Goal: Subscribe to service/newsletter

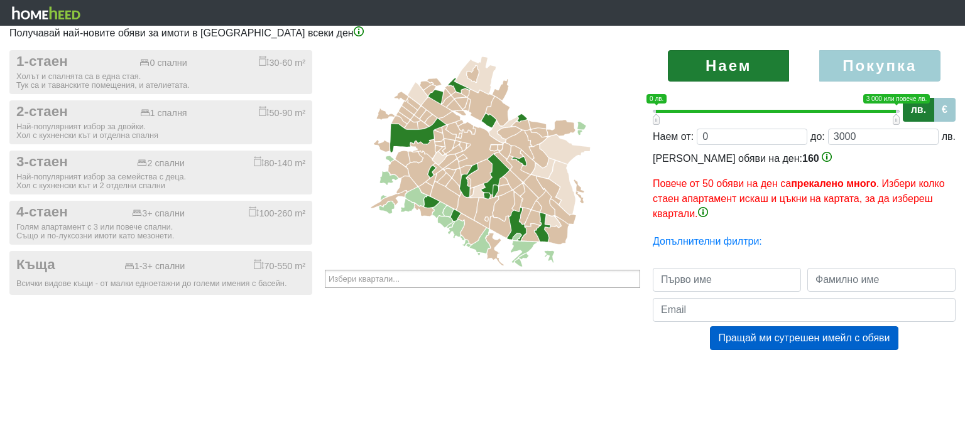
click at [863, 57] on label "Покупка" at bounding box center [879, 65] width 121 height 31
radio input "true"
type input "0;2000000"
type input "2000000"
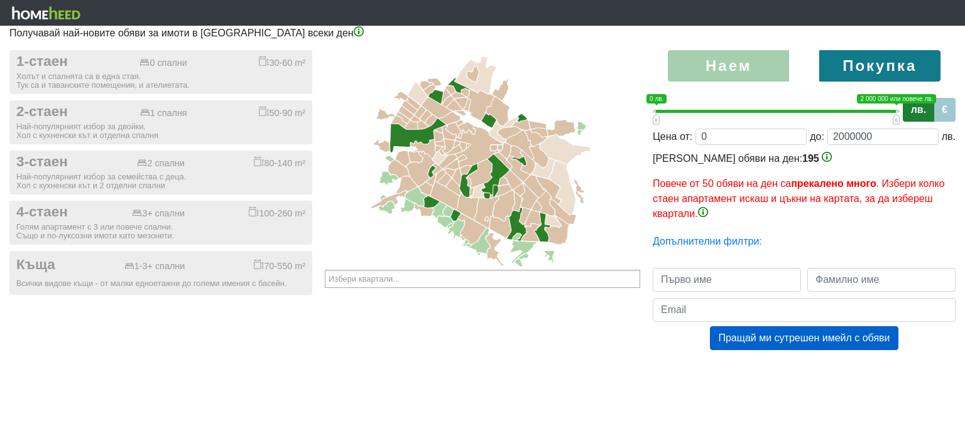
click at [732, 56] on label "Наем" at bounding box center [728, 65] width 121 height 31
radio input "true"
type input "0;3000"
type input "3000"
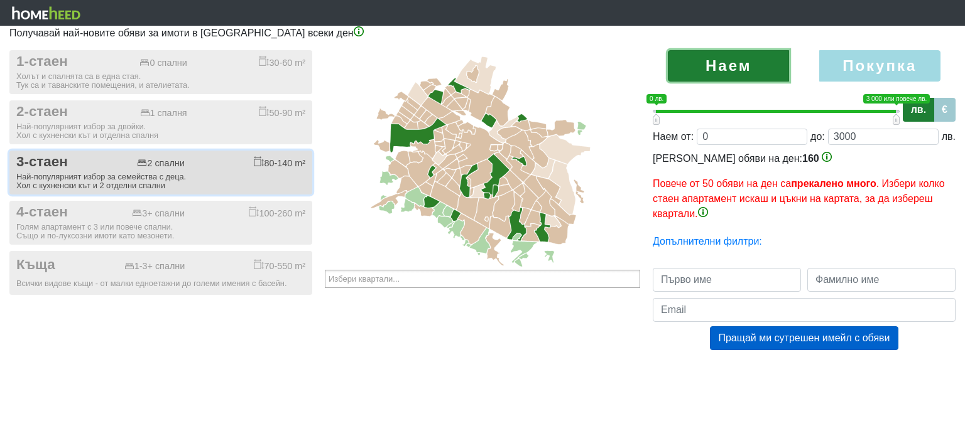
click at [113, 166] on div "3-стаен 2 спални 80-140 m²" at bounding box center [160, 162] width 289 height 17
checkbox input "true"
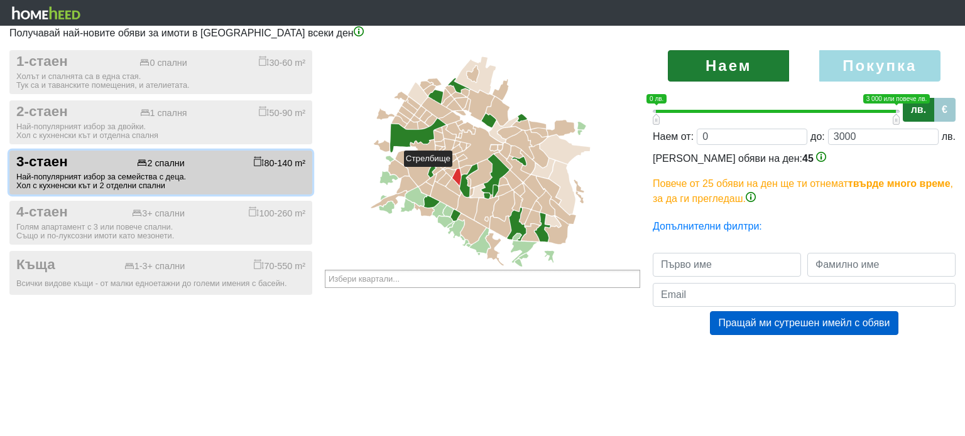
click at [458, 173] on icon at bounding box center [456, 177] width 9 height 17
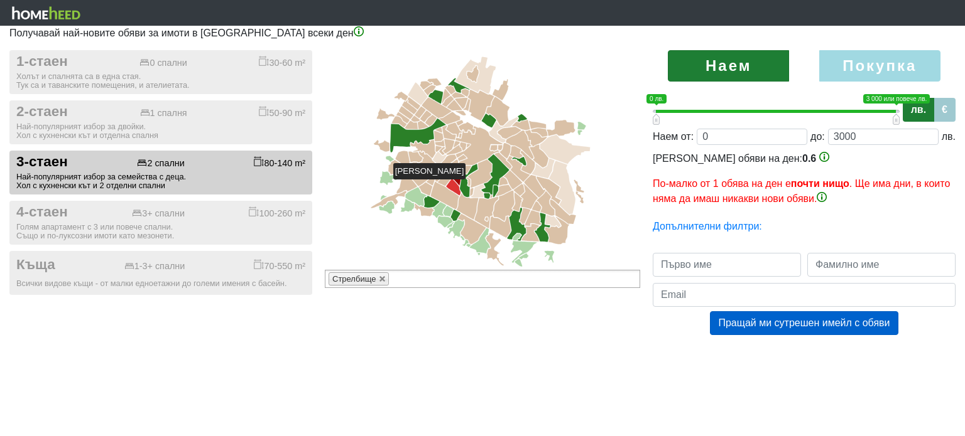
click at [451, 185] on icon at bounding box center [453, 187] width 14 height 17
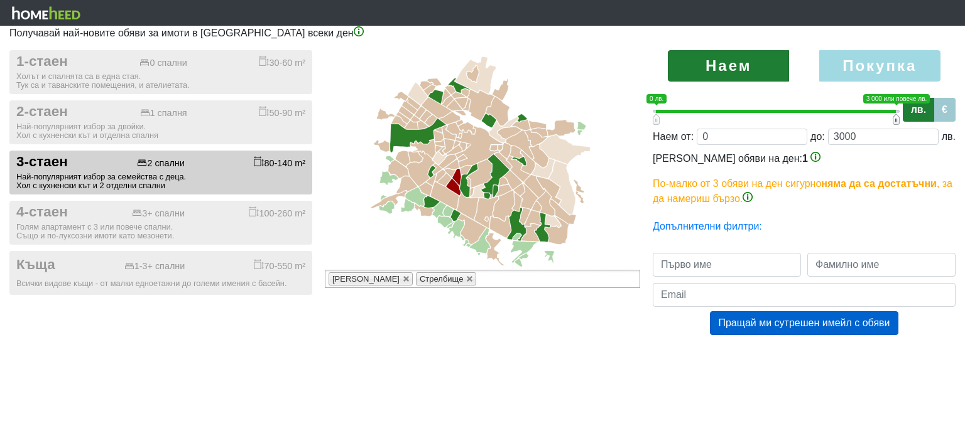
type input "0;2900"
type input "2900"
type input "0;2800"
type input "2800"
type input "0;2700"
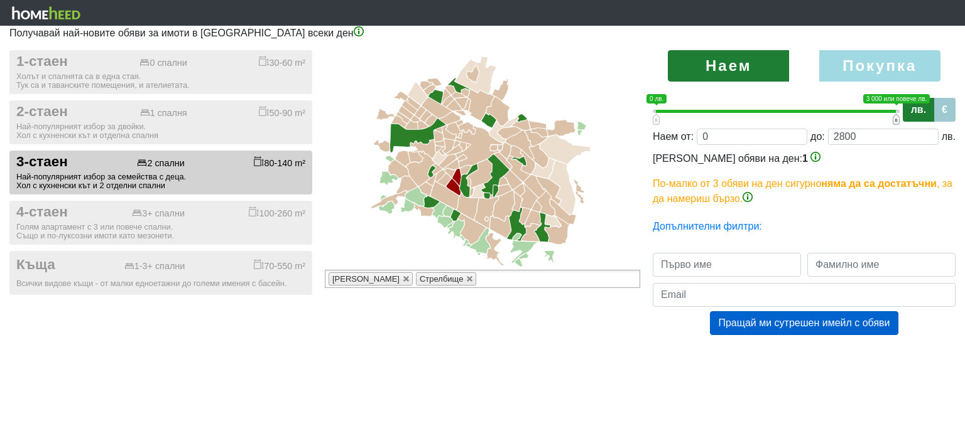
type input "2700"
type input "0;2600"
type input "2600"
type input "0;2500"
type input "2500"
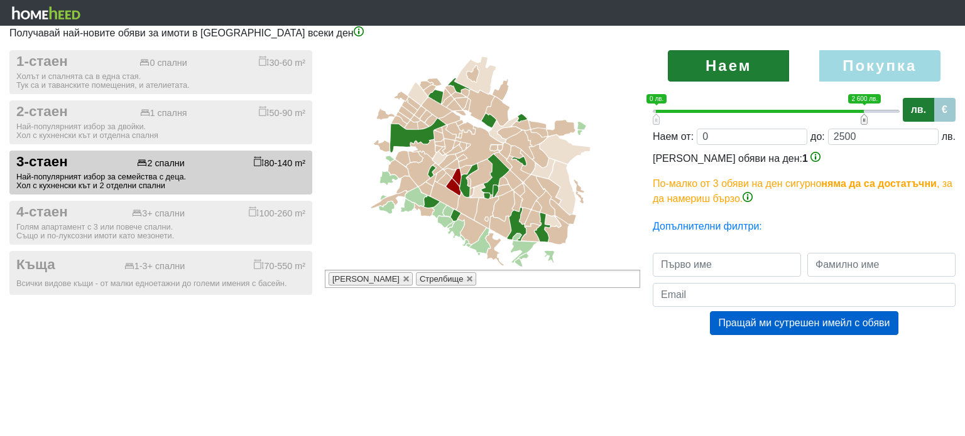
type input "0;2400"
type input "2400"
type input "0;2300"
type input "2300"
type input "0;2200"
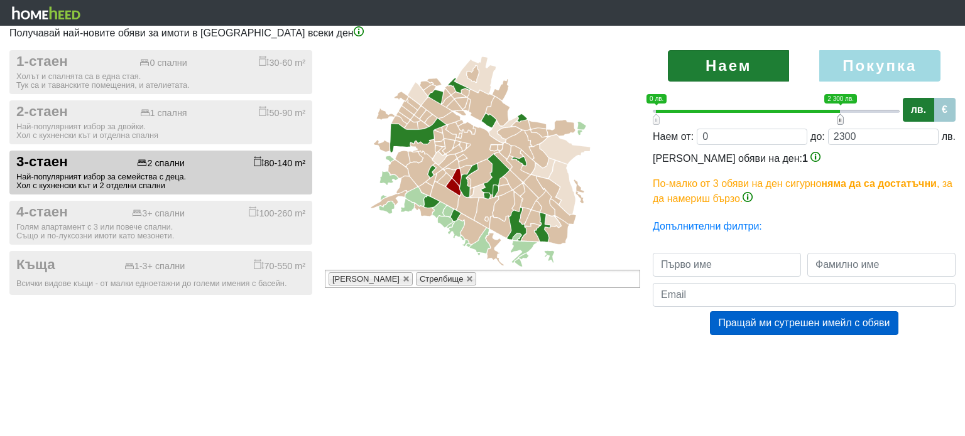
type input "2200"
type input "0;2100"
type input "2100"
type input "0;2000"
type input "2000"
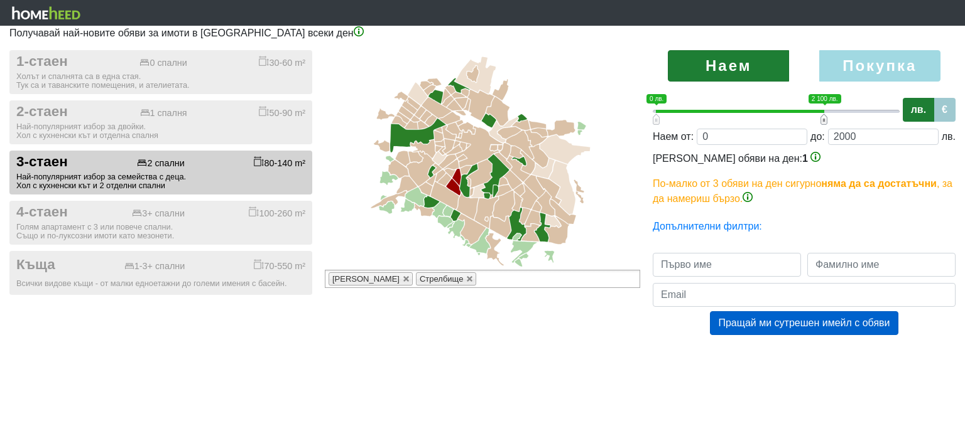
type input "0;1900"
type input "1900"
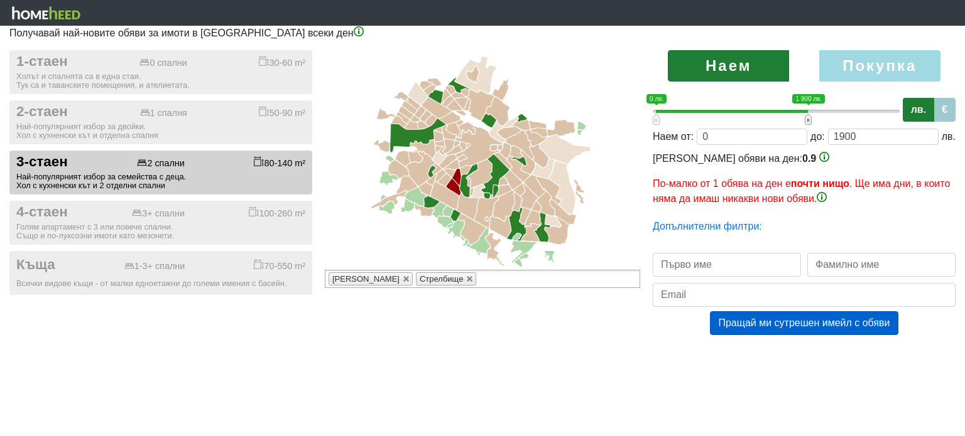
type input "0;1800"
type input "1800"
type input "0;1900"
type input "1900"
drag, startPoint x: 896, startPoint y: 118, endPoint x: 809, endPoint y: 117, distance: 87.3
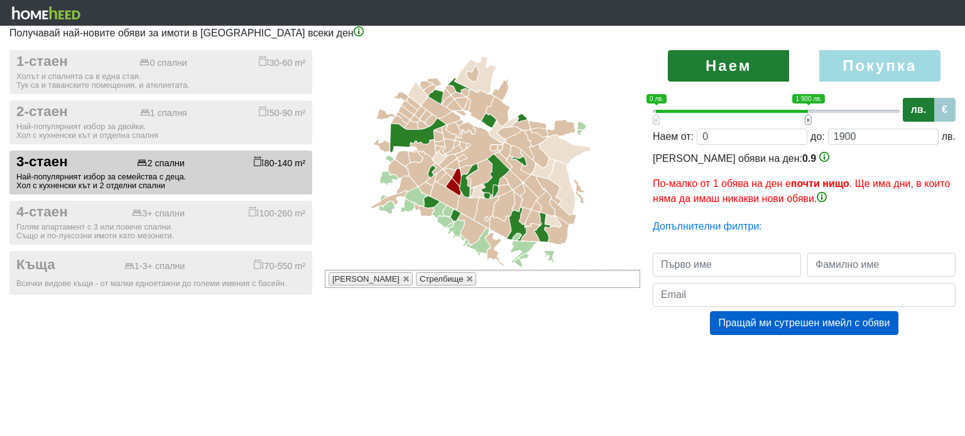
click at [809, 117] on span at bounding box center [807, 119] width 7 height 11
click at [653, 117] on span at bounding box center [655, 119] width 7 height 11
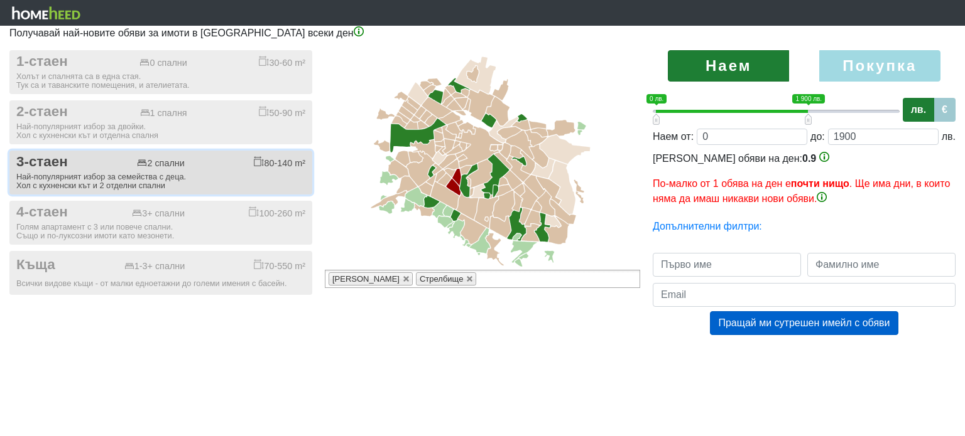
click at [95, 159] on div "3-стаен 2 спални 80-140 m²" at bounding box center [160, 162] width 289 height 17
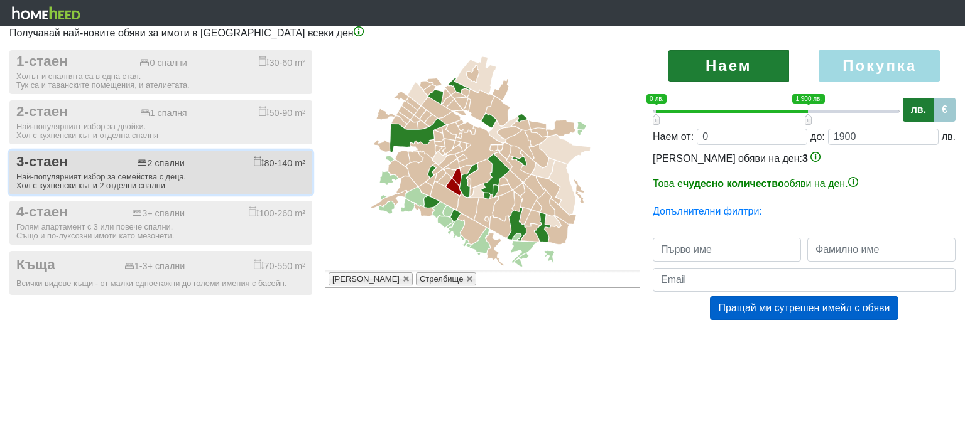
click at [121, 163] on div "3-стаен 2 спални 80-140 m²" at bounding box center [160, 162] width 289 height 17
checkbox input "true"
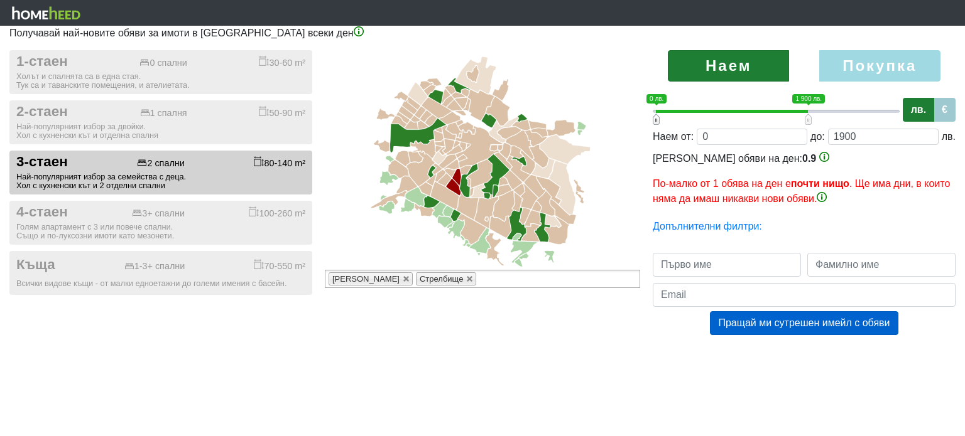
type input "100;1900"
type input "100"
type input "200;1900"
type input "200"
type input "300;1900"
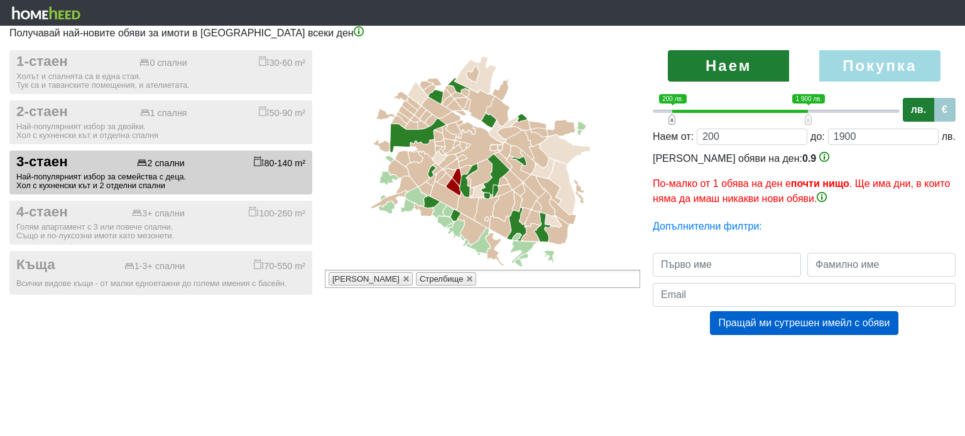
type input "300"
type input "400;1900"
type input "400"
type input "500;1900"
type input "500"
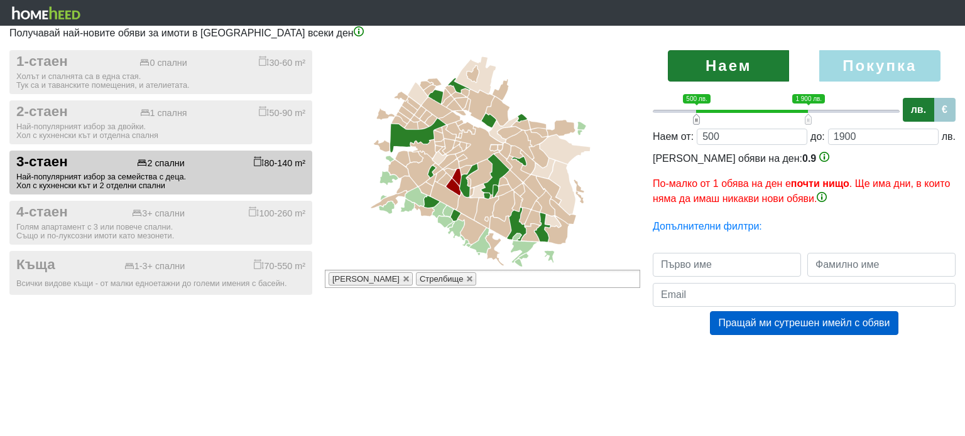
type input "600;1900"
type input "600"
type input "700;1900"
type input "700"
type input "800;1900"
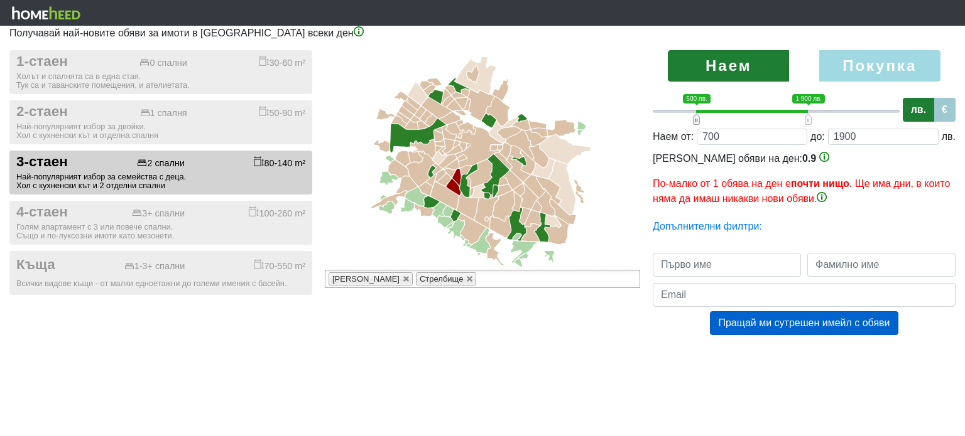
type input "800"
type input "900;1900"
type input "900"
type input "1000;1900"
type input "1000"
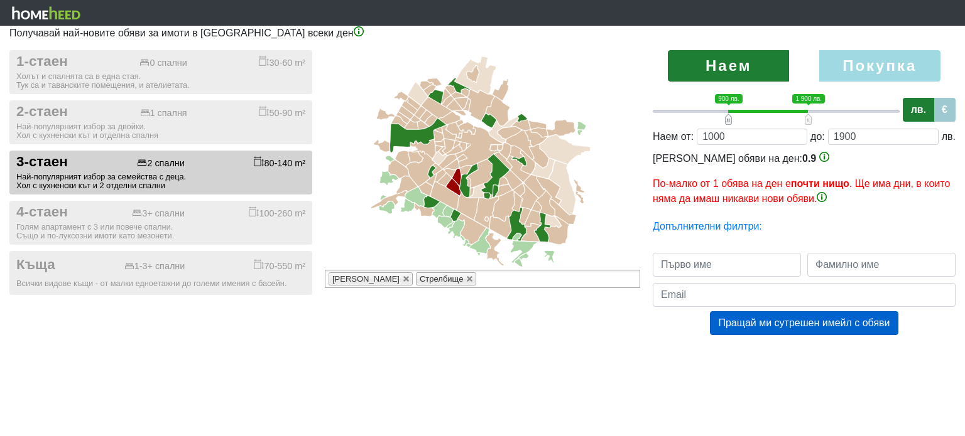
type input "1100;1900"
type input "1100"
type input "1000;1900"
type input "1000"
type input "900;1900"
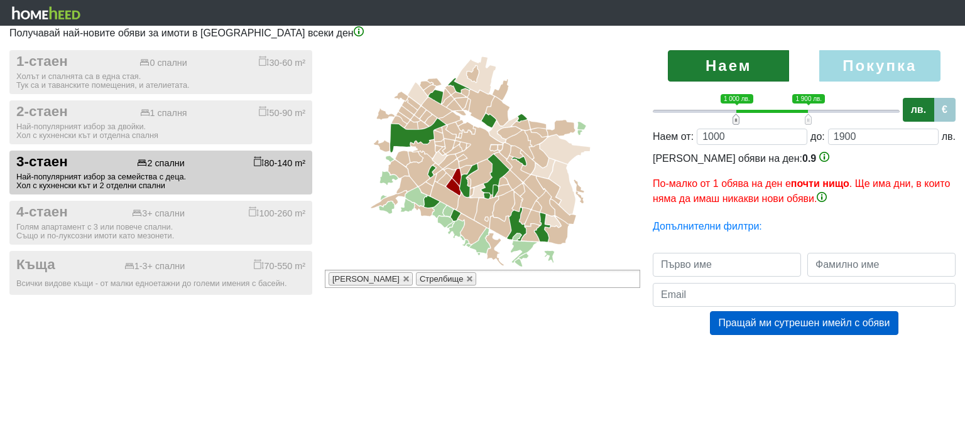
type input "900"
type input "1000;1900"
type input "1000"
drag, startPoint x: 657, startPoint y: 121, endPoint x: 737, endPoint y: 118, distance: 80.4
click at [737, 118] on span at bounding box center [735, 119] width 7 height 11
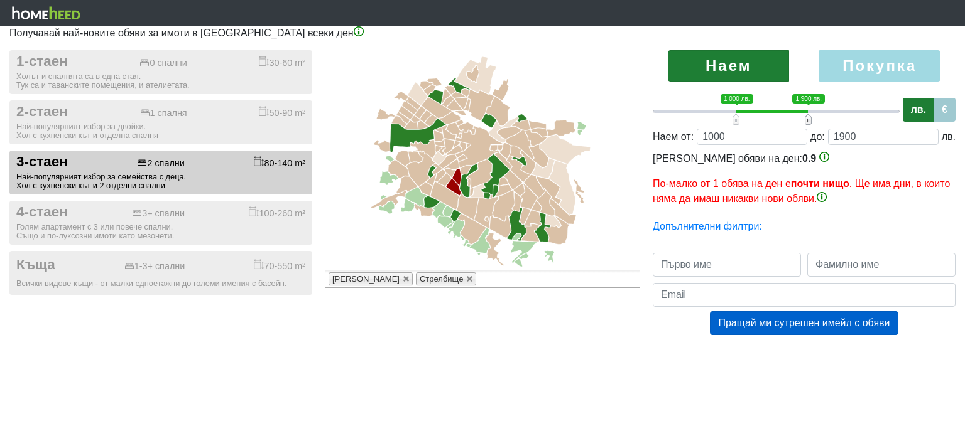
type input "1000;2000"
type input "2000"
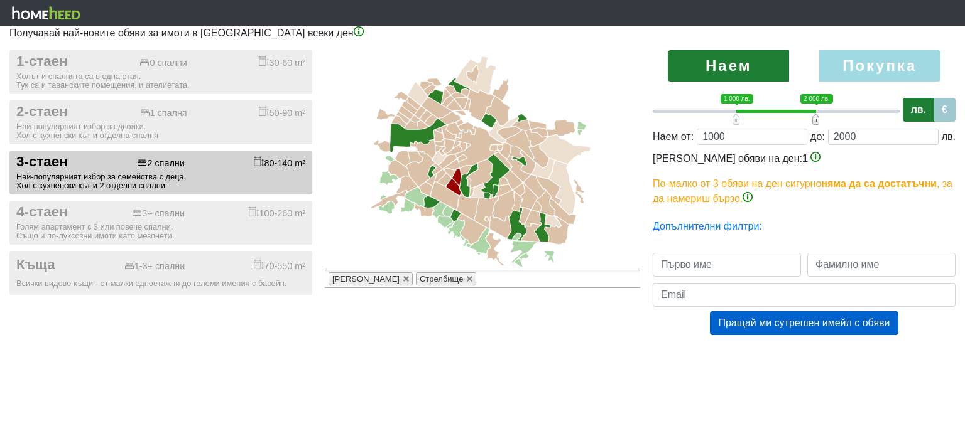
type input "1000;1900"
type input "1900"
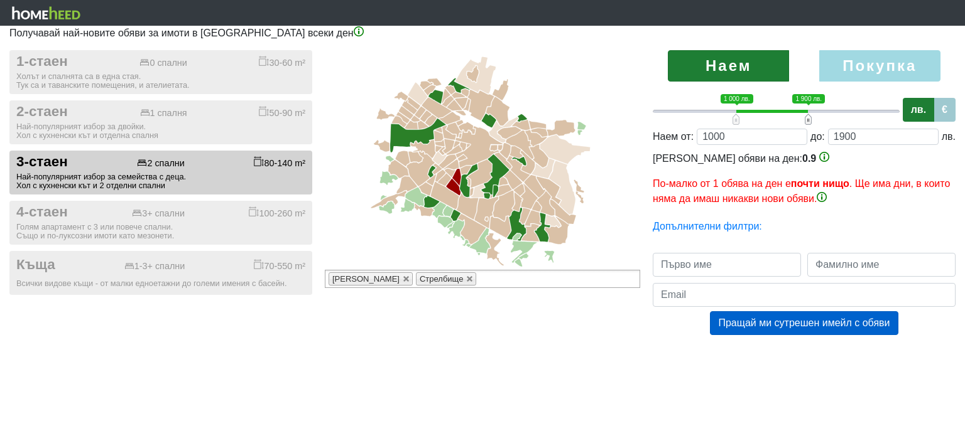
type input "1000;1800"
type input "1800"
type input "1000;1700"
type input "1700"
type input "1000;1600"
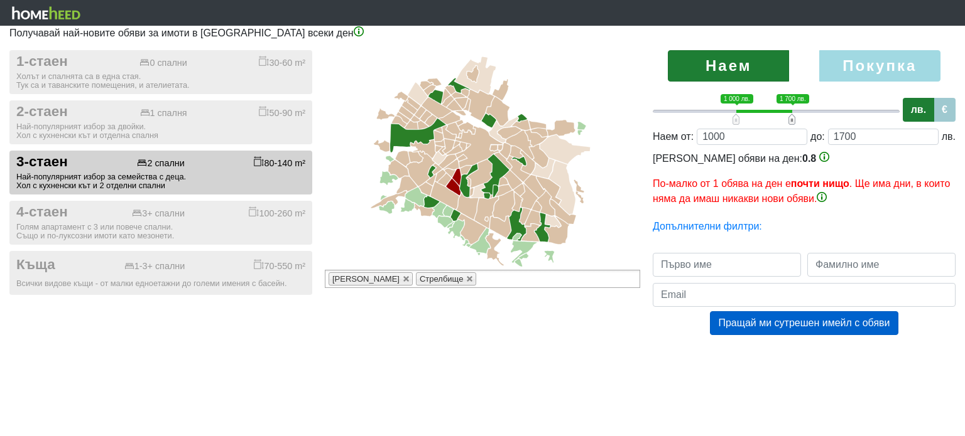
type input "1600"
type input "1000;1700"
type input "1700"
type input "1000;1800"
type input "1800"
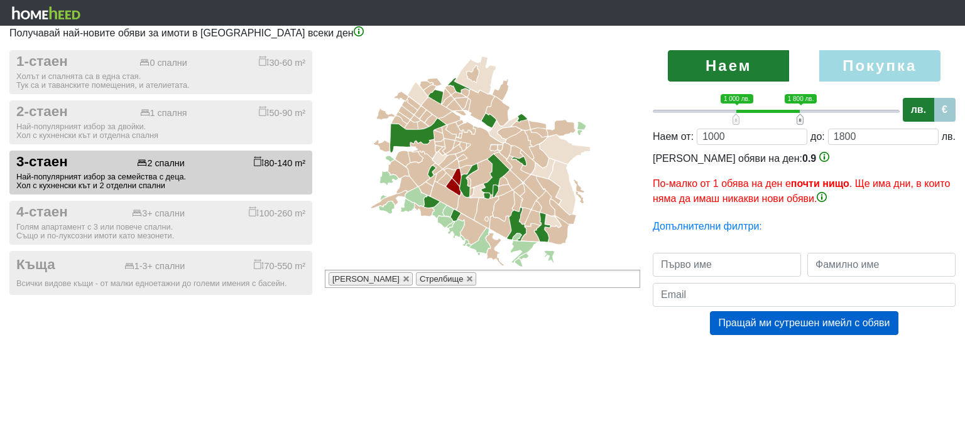
type input "1000;1900"
type input "1900"
type input "1000;2000"
type input "2000"
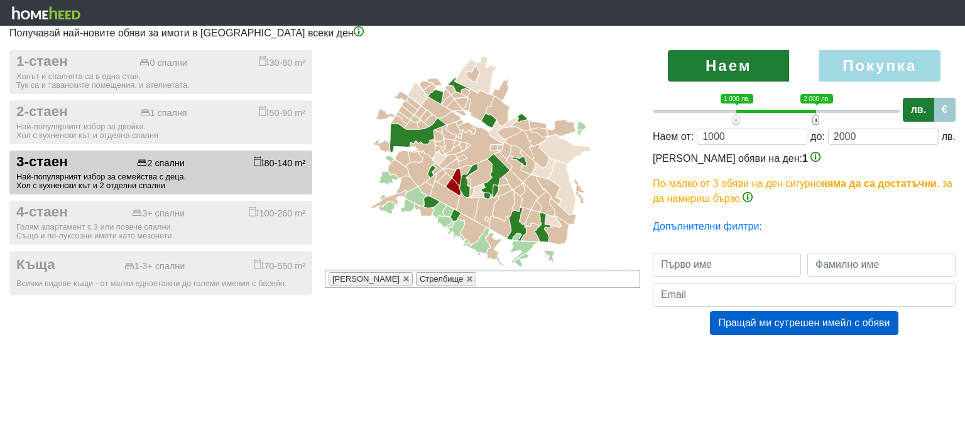
type input "1000;1900"
type input "1900"
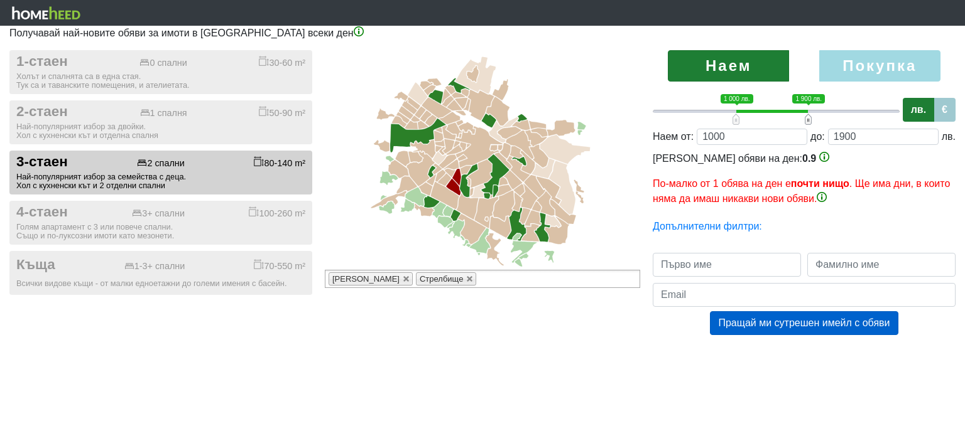
type input "1000;2000"
type input "2000"
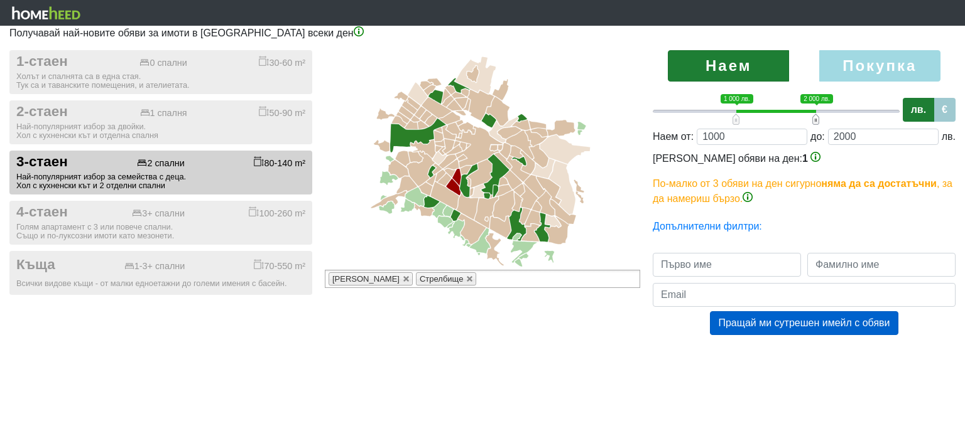
type input "1000;1900"
type input "1900"
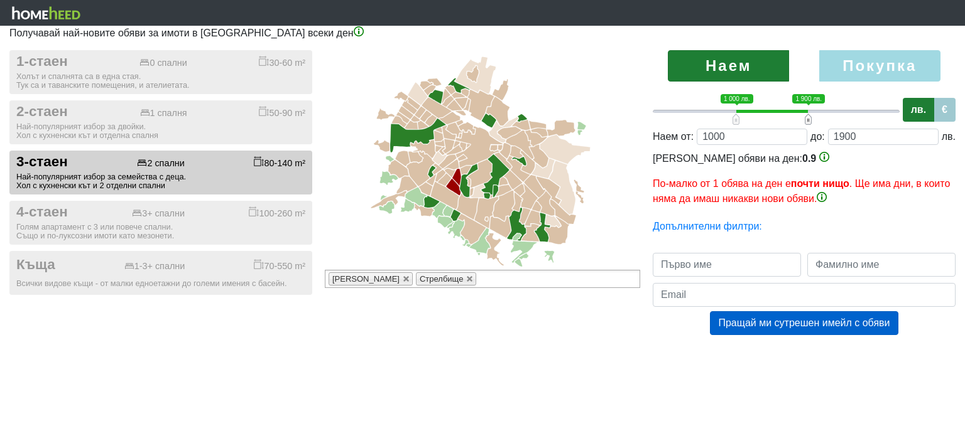
type input "1000;2000"
type input "2000"
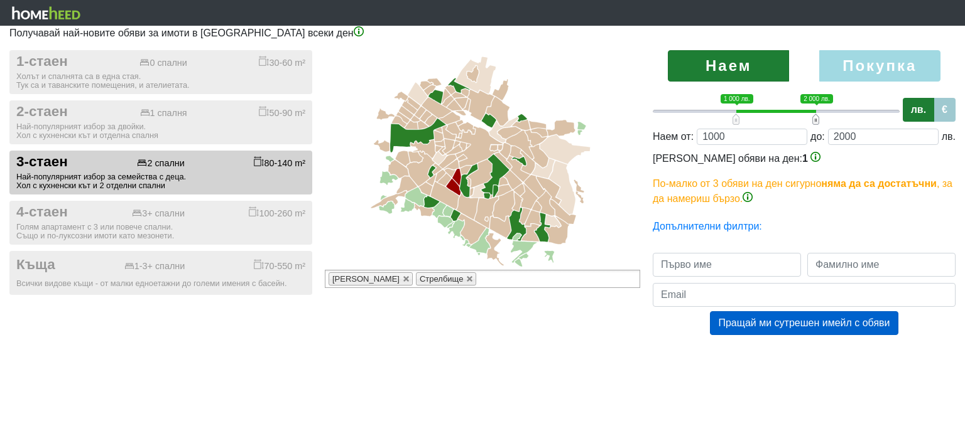
drag, startPoint x: 808, startPoint y: 117, endPoint x: 817, endPoint y: 124, distance: 10.8
click at [817, 124] on span at bounding box center [815, 119] width 7 height 11
type input "1000;2100"
type input "2100"
drag, startPoint x: 818, startPoint y: 119, endPoint x: 830, endPoint y: 119, distance: 11.9
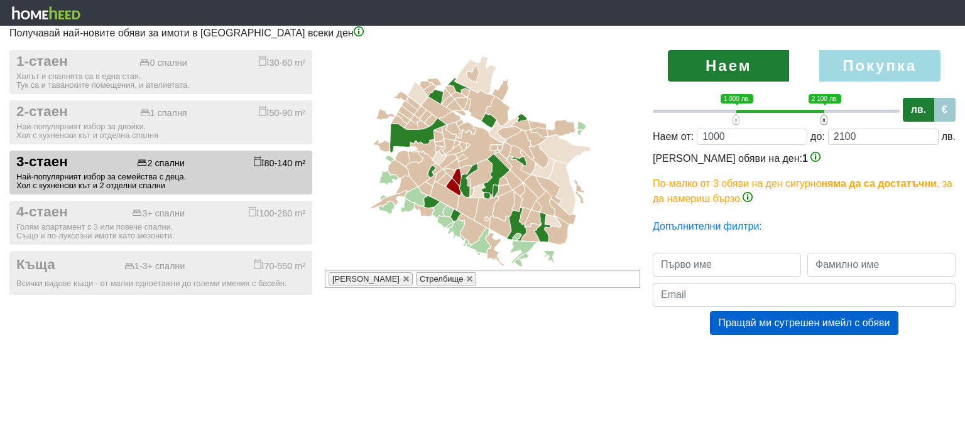
click at [830, 119] on span "0 1 1 000 лв. 2 100 лв. 1 000 лв. — 2 100 лв." at bounding box center [775, 109] width 247 height 31
type input "1000;2200"
type input "2200"
type input "1000;2300"
type input "2300"
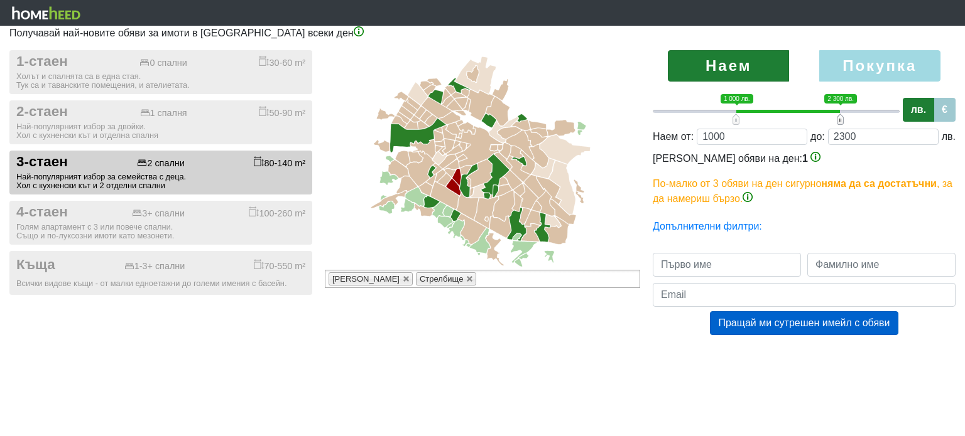
type input "1000;2400"
type input "2400"
type input "1000;2500"
type input "2500"
type input "1000;2600"
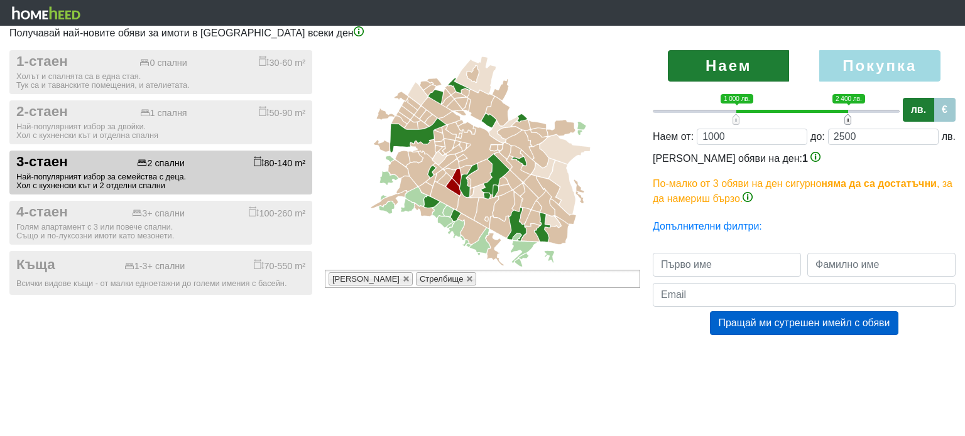
type input "2600"
type input "1000;2700"
type input "2700"
type input "1000;2800"
type input "2800"
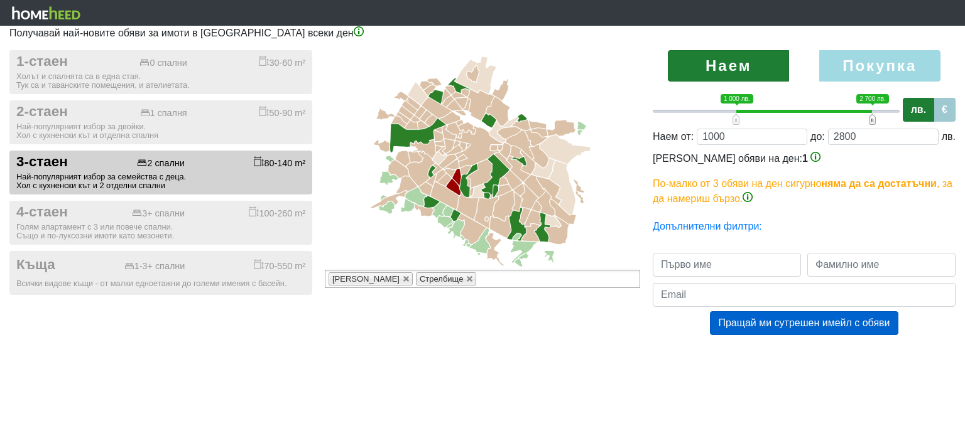
type input "1000;2900"
type input "2900"
type input "1000;3000"
type input "3000"
type input "1000;2900"
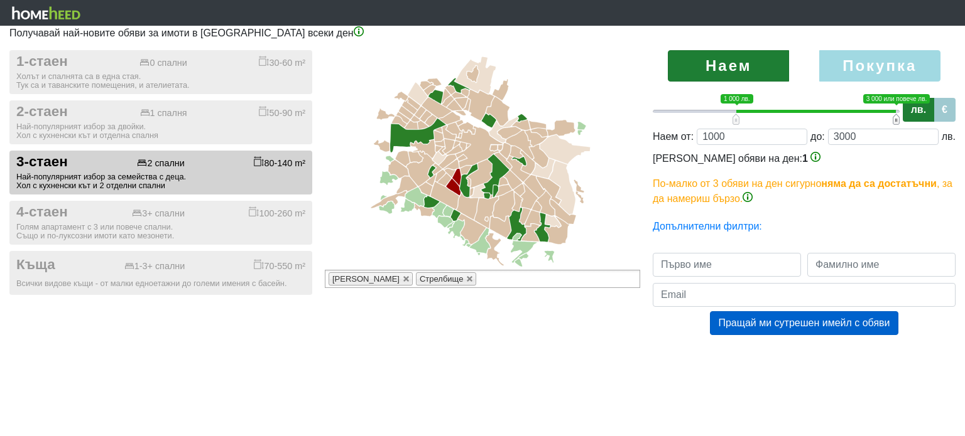
type input "2900"
type input "1000;2800"
type input "2800"
type input "1000;2700"
type input "2700"
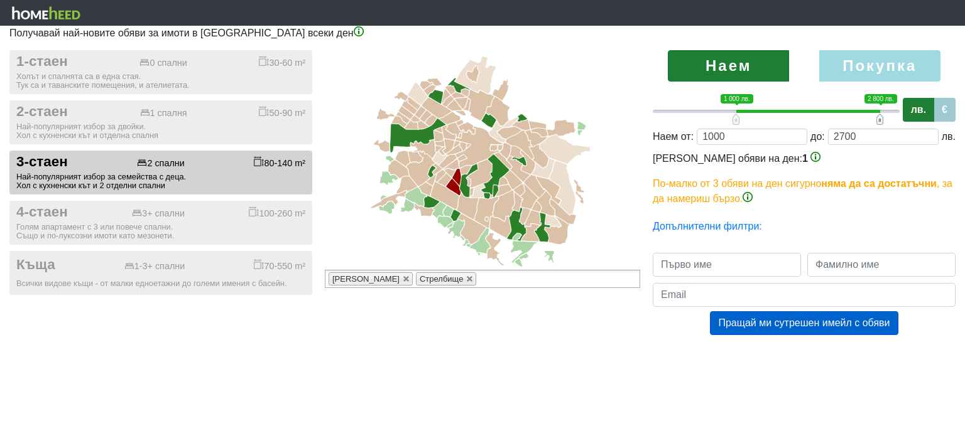
type input "1000;2600"
type input "2600"
type input "1000;2500"
type input "2500"
type input "1000;2400"
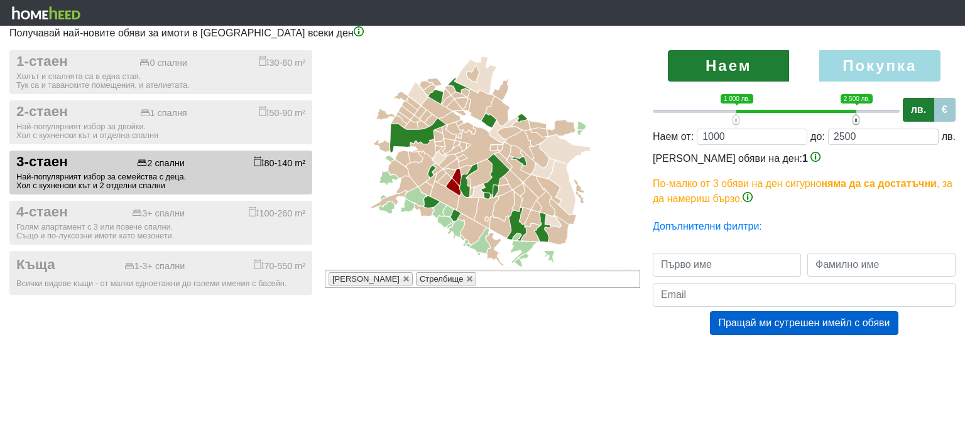
type input "2400"
type input "1000;2300"
type input "2300"
type input "1000;2200"
type input "2200"
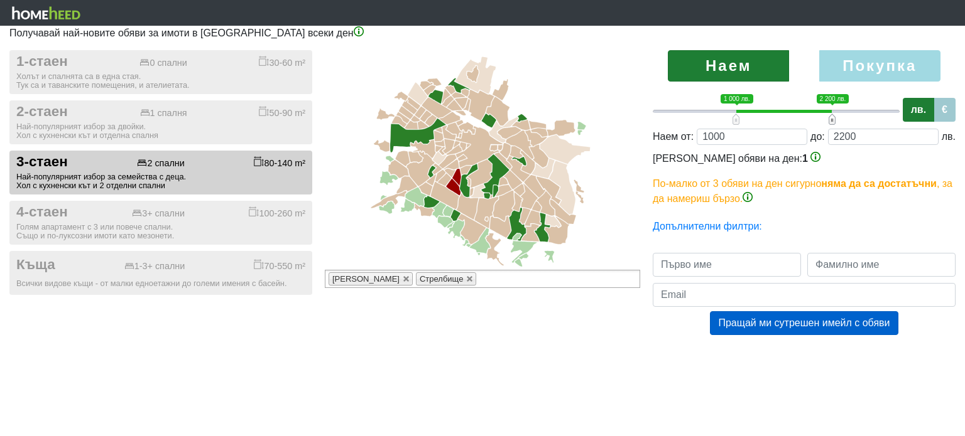
type input "1000;2100"
type input "2100"
type input "1000;2000"
type input "2000"
drag, startPoint x: 823, startPoint y: 117, endPoint x: 819, endPoint y: 123, distance: 7.2
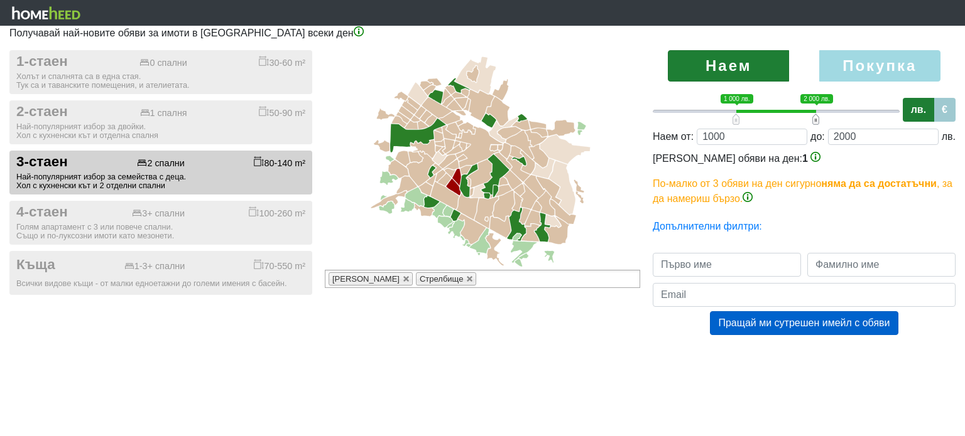
click at [819, 123] on span at bounding box center [815, 119] width 7 height 11
click at [730, 258] on input "text" at bounding box center [726, 265] width 148 height 24
type input "[PERSON_NAME]"
type input "Кюпарски"
type input "[EMAIL_ADDRESS][DOMAIN_NAME]"
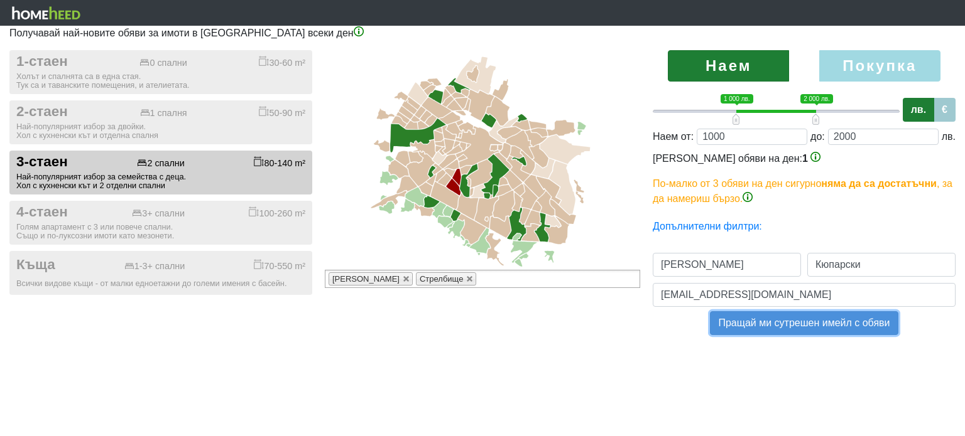
click at [804, 317] on button "Пращай ми сутрешен имейл с обяви" at bounding box center [804, 323] width 188 height 24
